Goal: Find contact information: Find phone

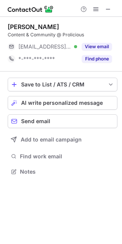
scroll to position [166, 122]
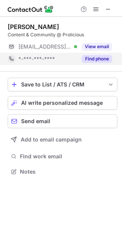
click at [105, 58] on button "Find phone" at bounding box center [97, 59] width 30 height 8
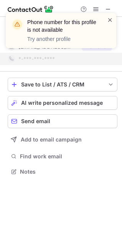
click at [111, 20] on span at bounding box center [110, 20] width 6 height 8
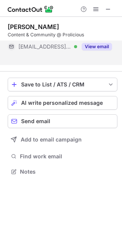
scroll to position [154, 122]
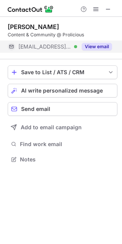
click at [92, 44] on button "View email" at bounding box center [97, 47] width 30 height 8
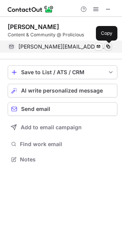
click at [108, 47] on span at bounding box center [108, 47] width 6 height 6
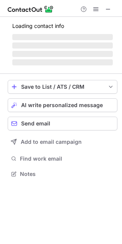
scroll to position [173, 122]
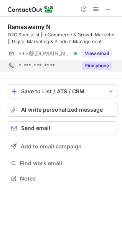
click at [89, 66] on button "Find phone" at bounding box center [97, 66] width 30 height 8
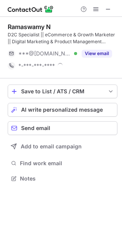
scroll to position [179, 122]
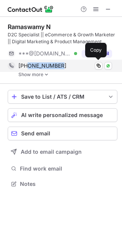
drag, startPoint x: 65, startPoint y: 64, endPoint x: 28, endPoint y: 67, distance: 36.9
click at [28, 67] on div "+919940026023" at bounding box center [64, 65] width 93 height 7
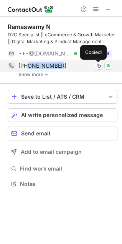
copy span "9940026023"
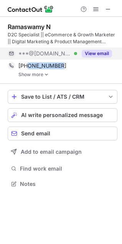
click at [86, 51] on button "View email" at bounding box center [97, 54] width 30 height 8
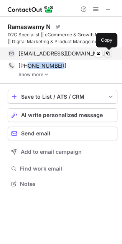
click at [107, 56] on span at bounding box center [108, 54] width 6 height 6
